Goal: Information Seeking & Learning: Learn about a topic

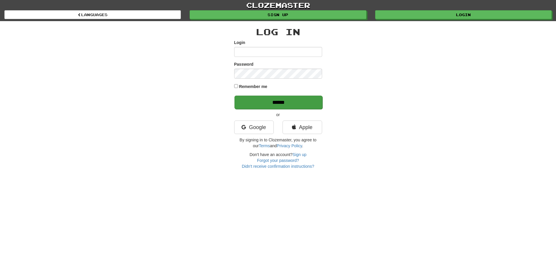
type input "*****"
click at [281, 101] on input "******" at bounding box center [278, 101] width 88 height 13
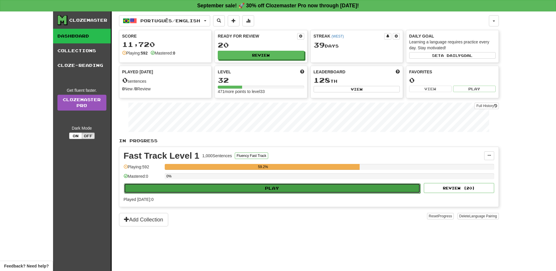
click at [262, 188] on button "Play" at bounding box center [272, 188] width 296 height 10
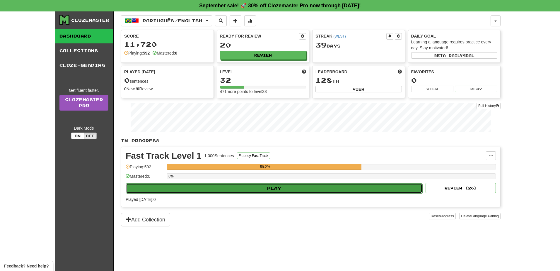
select select "**"
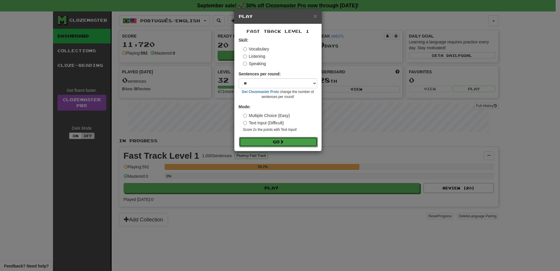
click at [268, 142] on button "Go" at bounding box center [278, 142] width 78 height 10
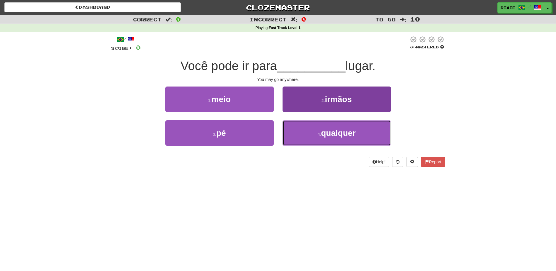
click at [304, 134] on button "4 . qualquer" at bounding box center [336, 132] width 108 height 25
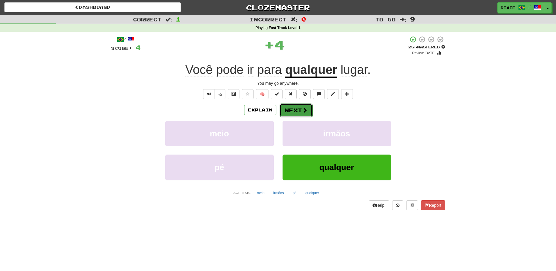
click at [305, 110] on span at bounding box center [304, 109] width 5 height 5
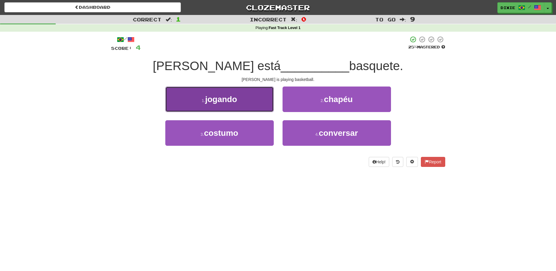
click at [255, 107] on button "1 . jogando" at bounding box center [219, 98] width 108 height 25
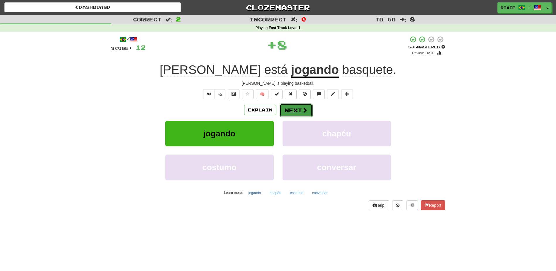
click at [290, 112] on button "Next" at bounding box center [295, 109] width 33 height 13
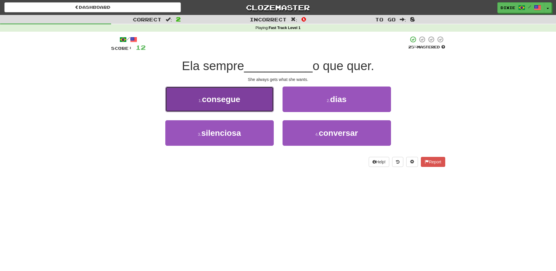
click at [253, 103] on button "1 . consegue" at bounding box center [219, 98] width 108 height 25
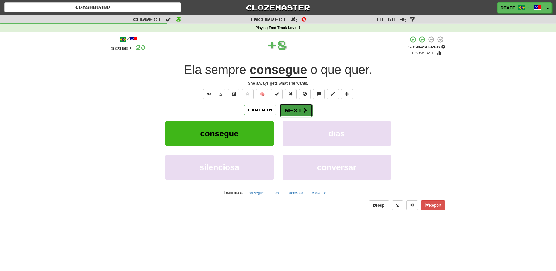
click at [286, 110] on button "Next" at bounding box center [295, 109] width 33 height 13
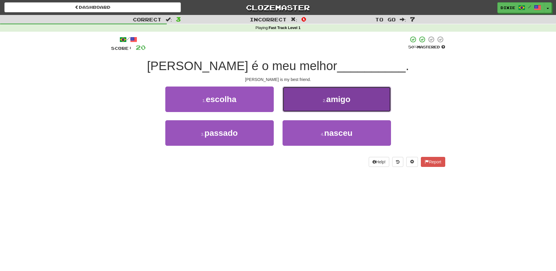
click at [303, 100] on button "2 . amigo" at bounding box center [336, 98] width 108 height 25
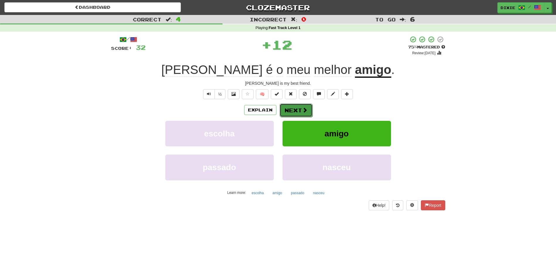
click at [285, 108] on button "Next" at bounding box center [295, 109] width 33 height 13
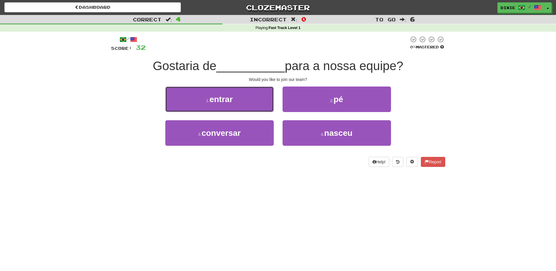
drag, startPoint x: 259, startPoint y: 98, endPoint x: 264, endPoint y: 99, distance: 5.0
click at [260, 98] on button "1 . entrar" at bounding box center [219, 98] width 108 height 25
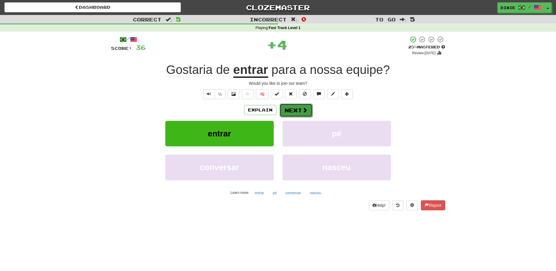
click at [282, 105] on button "Next" at bounding box center [295, 109] width 33 height 13
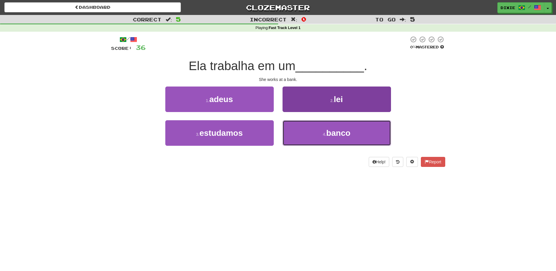
click at [303, 131] on button "4 . banco" at bounding box center [336, 132] width 108 height 25
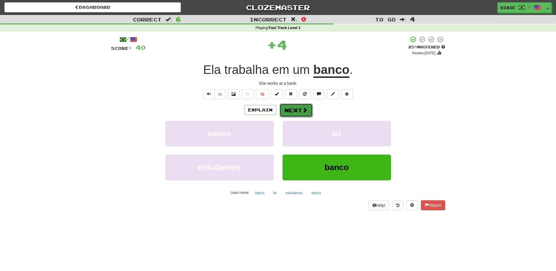
click at [292, 106] on button "Next" at bounding box center [295, 109] width 33 height 13
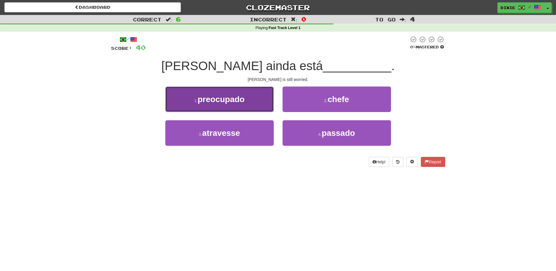
click at [260, 97] on button "1 . preocupado" at bounding box center [219, 98] width 108 height 25
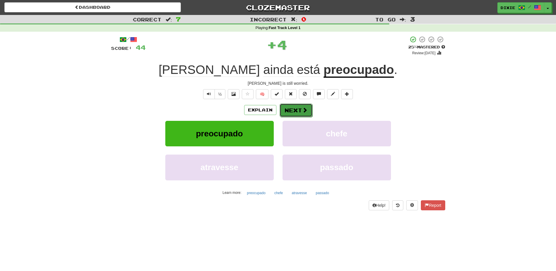
click at [289, 108] on button "Next" at bounding box center [295, 109] width 33 height 13
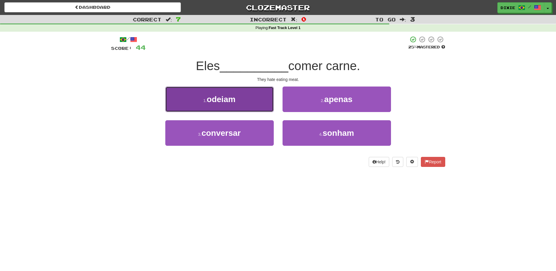
click at [261, 100] on button "1 . odeiam" at bounding box center [219, 98] width 108 height 25
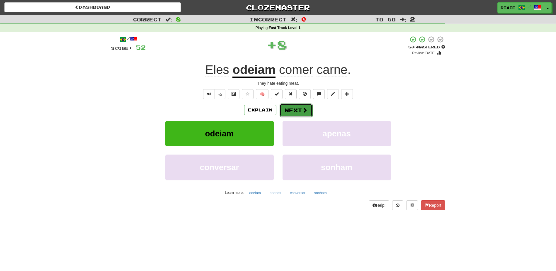
click at [291, 111] on button "Next" at bounding box center [295, 109] width 33 height 13
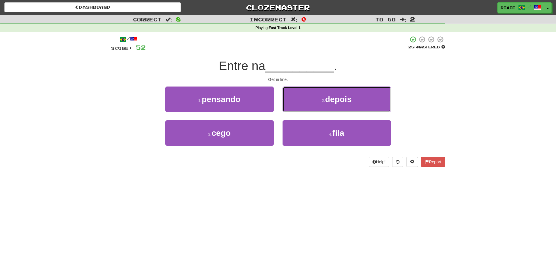
click at [291, 111] on button "2 . depois" at bounding box center [336, 98] width 108 height 25
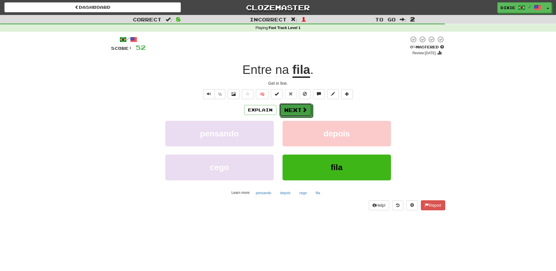
click at [288, 109] on button "Next" at bounding box center [295, 109] width 33 height 13
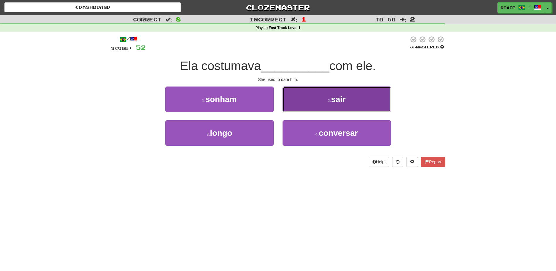
click at [304, 98] on button "2 . sair" at bounding box center [336, 98] width 108 height 25
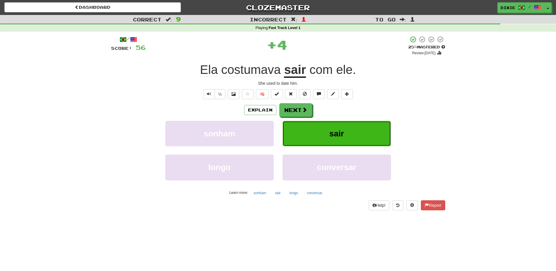
click at [308, 127] on button "sair" at bounding box center [336, 133] width 108 height 25
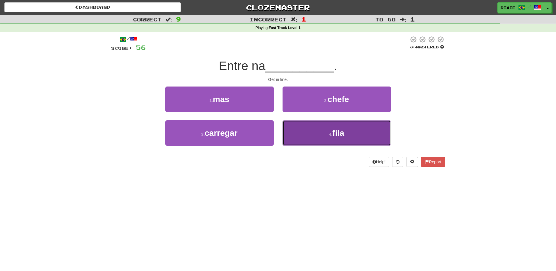
click at [307, 127] on button "4 . fila" at bounding box center [336, 132] width 108 height 25
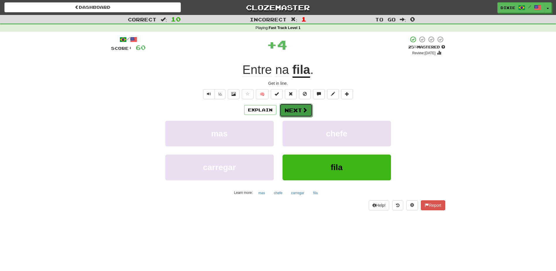
click at [302, 105] on button "Next" at bounding box center [295, 109] width 33 height 13
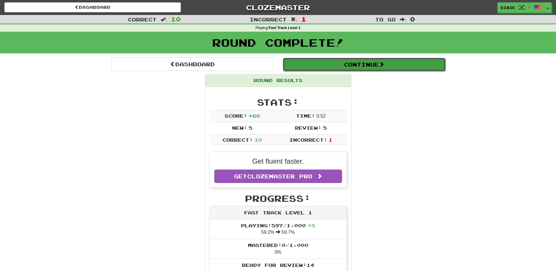
click at [334, 65] on button "Continue" at bounding box center [364, 64] width 163 height 13
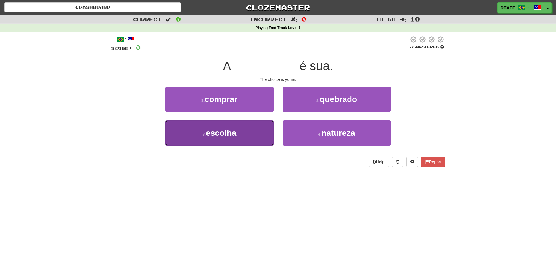
click at [215, 135] on span "escolha" at bounding box center [221, 132] width 30 height 9
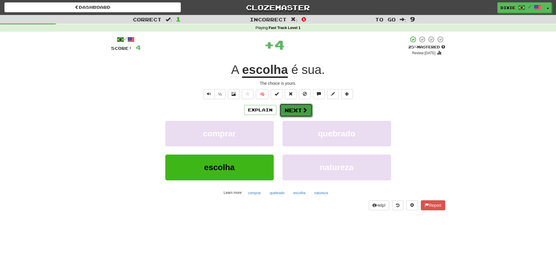
click at [280, 111] on button "Next" at bounding box center [295, 109] width 33 height 13
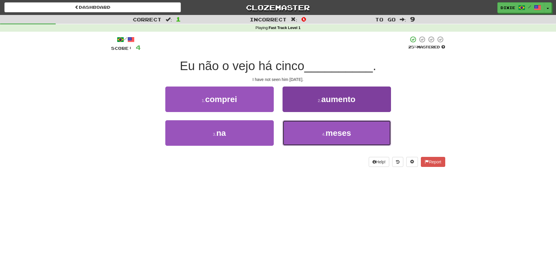
click at [297, 136] on button "4 . meses" at bounding box center [336, 132] width 108 height 25
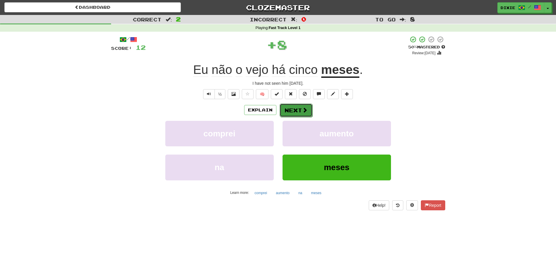
click at [291, 107] on button "Next" at bounding box center [295, 109] width 33 height 13
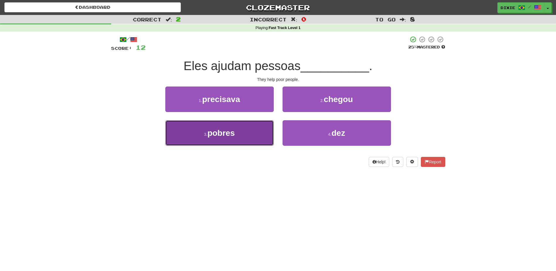
click at [256, 136] on button "3 . pobres" at bounding box center [219, 132] width 108 height 25
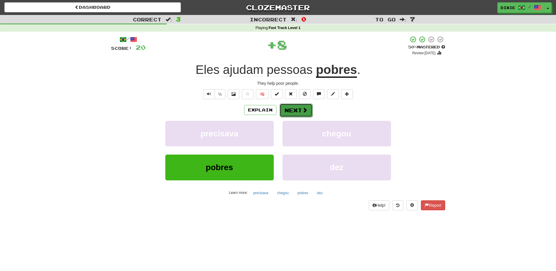
click at [289, 110] on button "Next" at bounding box center [295, 109] width 33 height 13
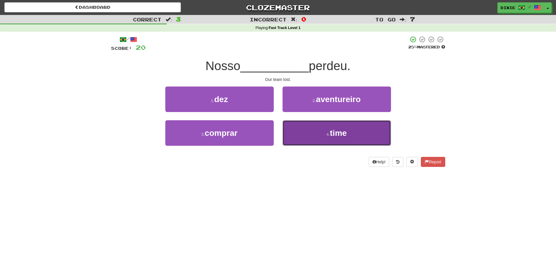
click at [302, 128] on button "4 . time" at bounding box center [336, 132] width 108 height 25
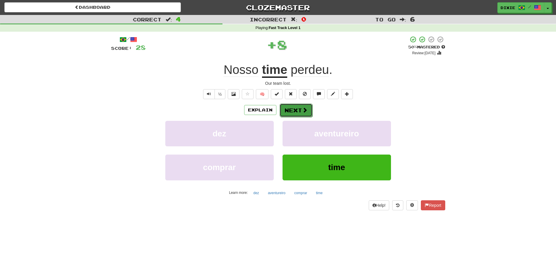
click at [285, 104] on button "Next" at bounding box center [295, 109] width 33 height 13
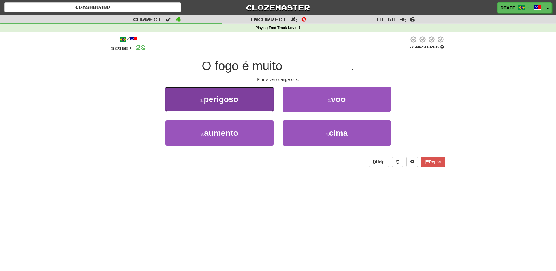
click at [229, 99] on span "perigoso" at bounding box center [221, 99] width 35 height 9
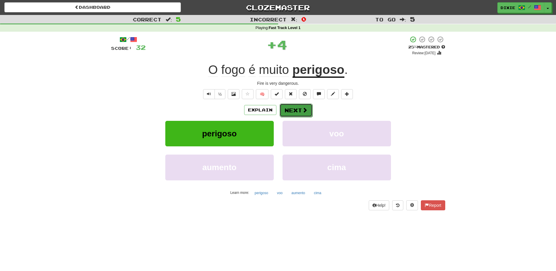
click at [299, 109] on button "Next" at bounding box center [295, 109] width 33 height 13
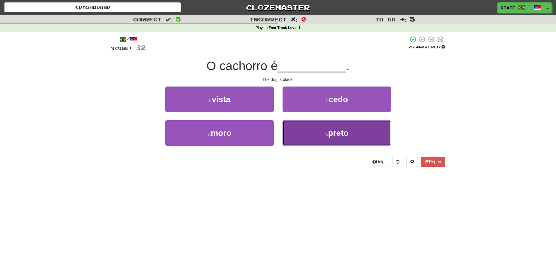
click at [292, 133] on button "4 . preto" at bounding box center [336, 132] width 108 height 25
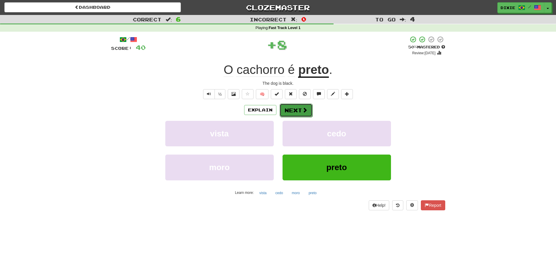
click at [287, 108] on button "Next" at bounding box center [295, 109] width 33 height 13
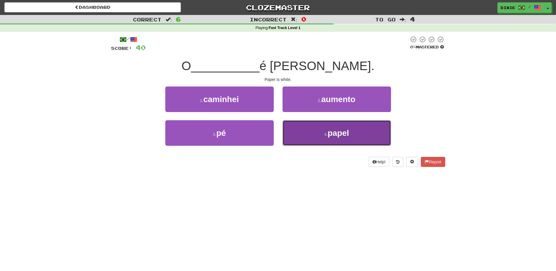
click at [318, 137] on button "4 . papel" at bounding box center [336, 132] width 108 height 25
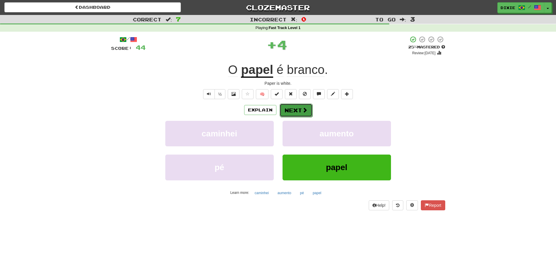
click at [300, 104] on button "Next" at bounding box center [295, 109] width 33 height 13
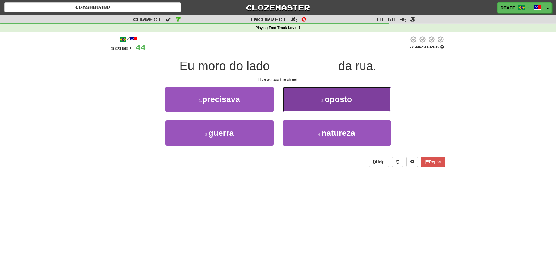
click at [300, 104] on button "2 . oposto" at bounding box center [336, 98] width 108 height 25
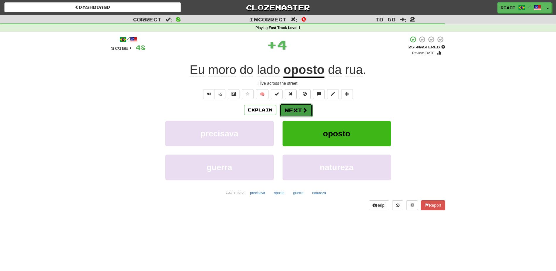
click at [300, 108] on button "Next" at bounding box center [295, 109] width 33 height 13
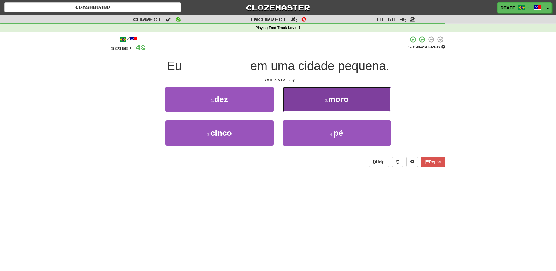
click at [305, 105] on button "2 . moro" at bounding box center [336, 98] width 108 height 25
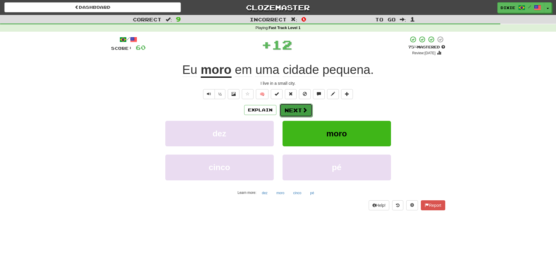
click at [303, 108] on span at bounding box center [304, 109] width 5 height 5
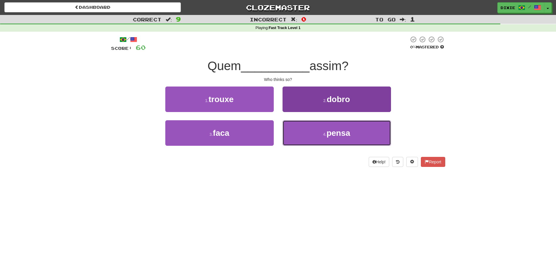
click at [302, 127] on button "4 . pensa" at bounding box center [336, 132] width 108 height 25
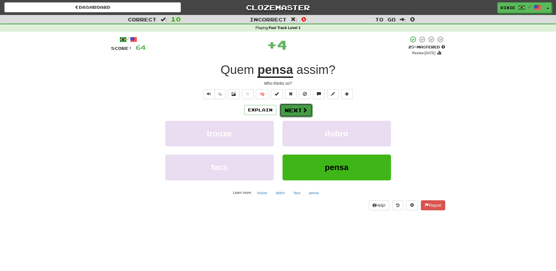
click at [298, 105] on button "Next" at bounding box center [295, 109] width 33 height 13
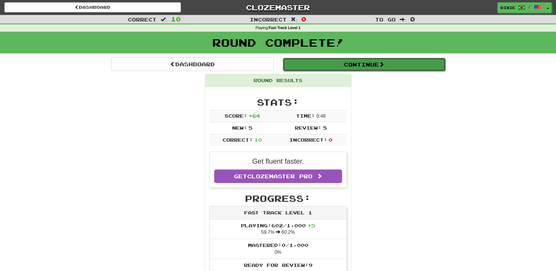
click at [369, 66] on button "Continue" at bounding box center [364, 64] width 163 height 13
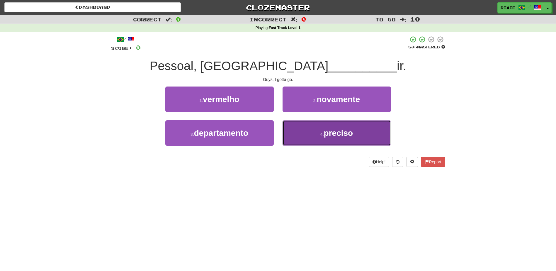
click at [307, 134] on button "4 . preciso" at bounding box center [336, 132] width 108 height 25
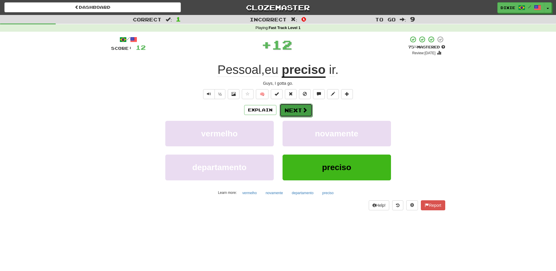
click at [289, 109] on button "Next" at bounding box center [295, 109] width 33 height 13
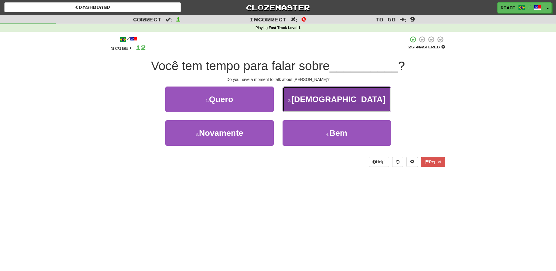
click at [307, 100] on button "2 . Jesus" at bounding box center [336, 98] width 108 height 25
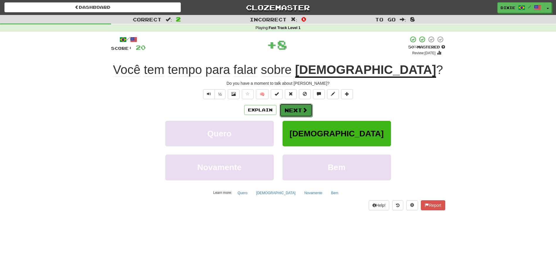
click at [296, 110] on button "Next" at bounding box center [295, 109] width 33 height 13
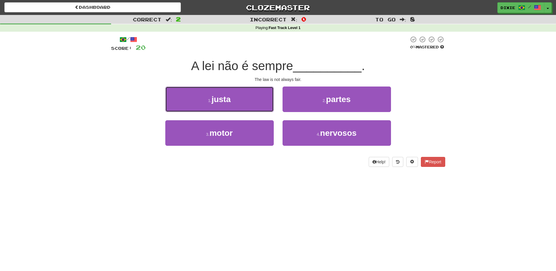
click at [260, 100] on button "1 . justa" at bounding box center [219, 98] width 108 height 25
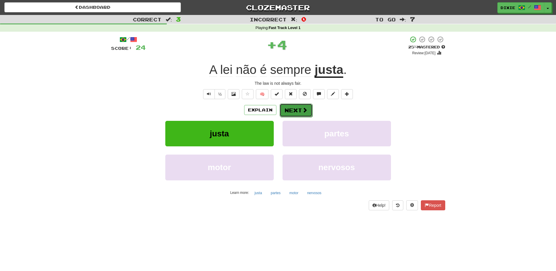
click at [289, 106] on button "Next" at bounding box center [295, 109] width 33 height 13
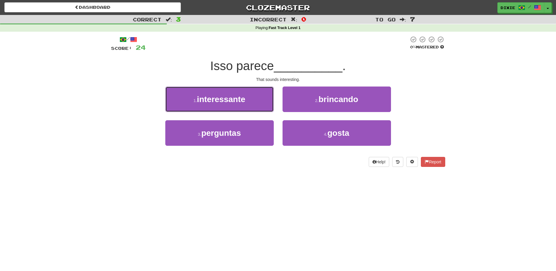
click at [254, 97] on button "1 . interessante" at bounding box center [219, 98] width 108 height 25
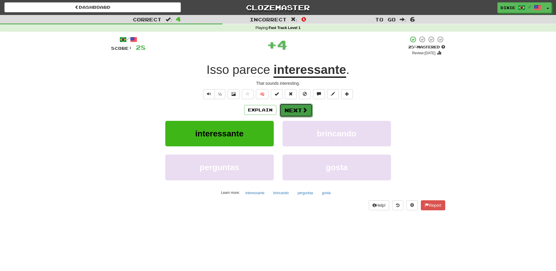
click at [285, 111] on button "Next" at bounding box center [295, 109] width 33 height 13
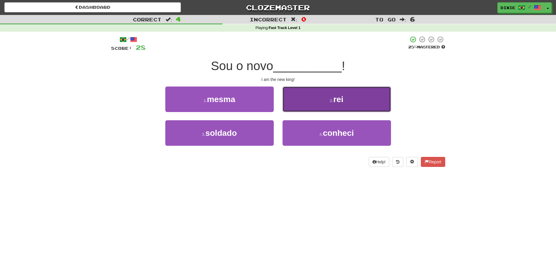
click at [296, 101] on button "2 . rei" at bounding box center [336, 98] width 108 height 25
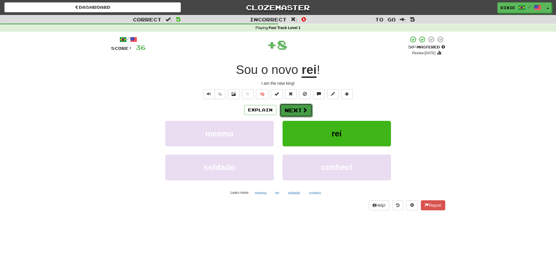
click at [293, 109] on button "Next" at bounding box center [295, 109] width 33 height 13
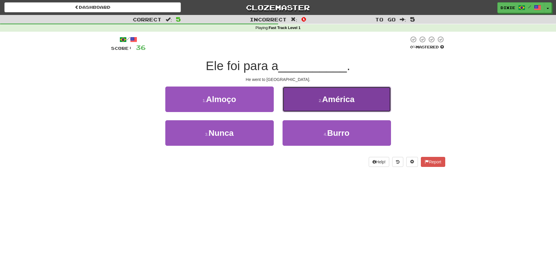
click at [291, 100] on button "2 . América" at bounding box center [336, 98] width 108 height 25
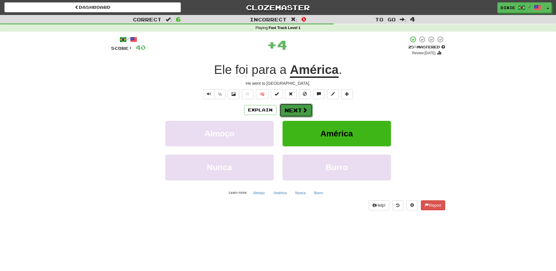
click at [289, 110] on button "Next" at bounding box center [295, 109] width 33 height 13
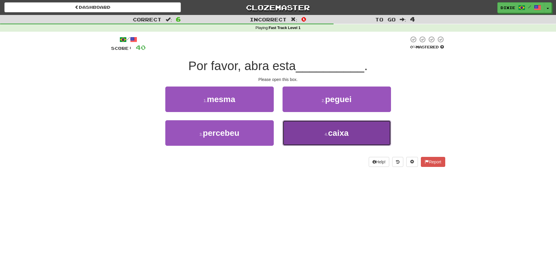
click at [308, 134] on button "4 . caixa" at bounding box center [336, 132] width 108 height 25
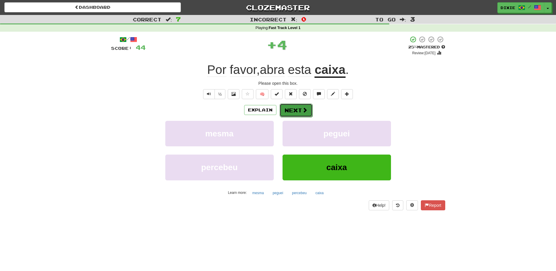
click at [304, 110] on span at bounding box center [304, 109] width 5 height 5
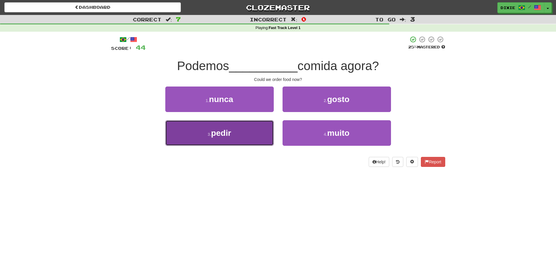
click at [235, 139] on button "3 . pedir" at bounding box center [219, 132] width 108 height 25
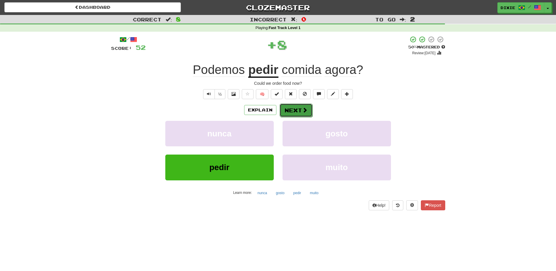
click at [284, 109] on button "Next" at bounding box center [295, 109] width 33 height 13
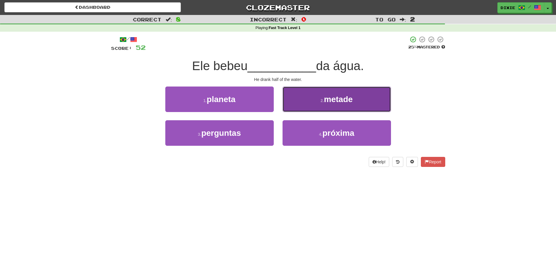
click at [296, 101] on button "2 . metade" at bounding box center [336, 98] width 108 height 25
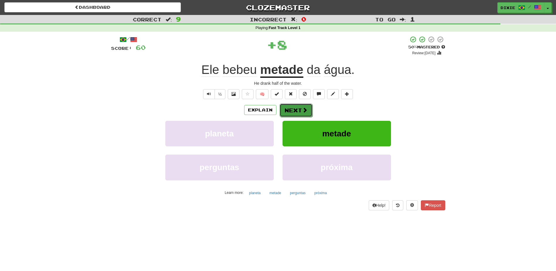
click at [292, 107] on button "Next" at bounding box center [295, 109] width 33 height 13
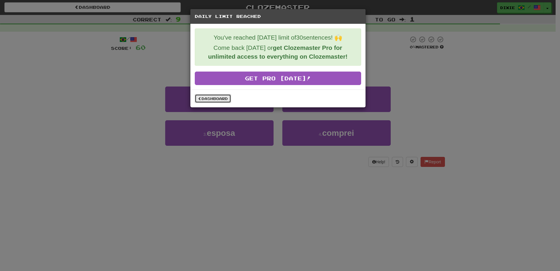
click at [203, 95] on link "Dashboard" at bounding box center [213, 98] width 36 height 9
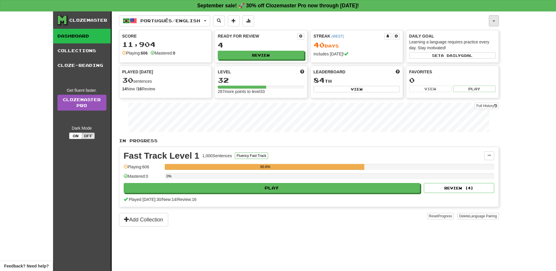
click at [497, 18] on button "button" at bounding box center [494, 20] width 10 height 11
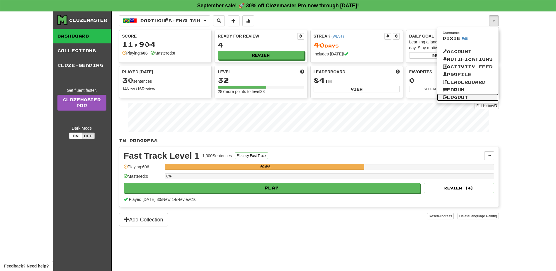
click at [451, 95] on link "Logout" at bounding box center [468, 97] width 62 height 8
